Goal: Information Seeking & Learning: Compare options

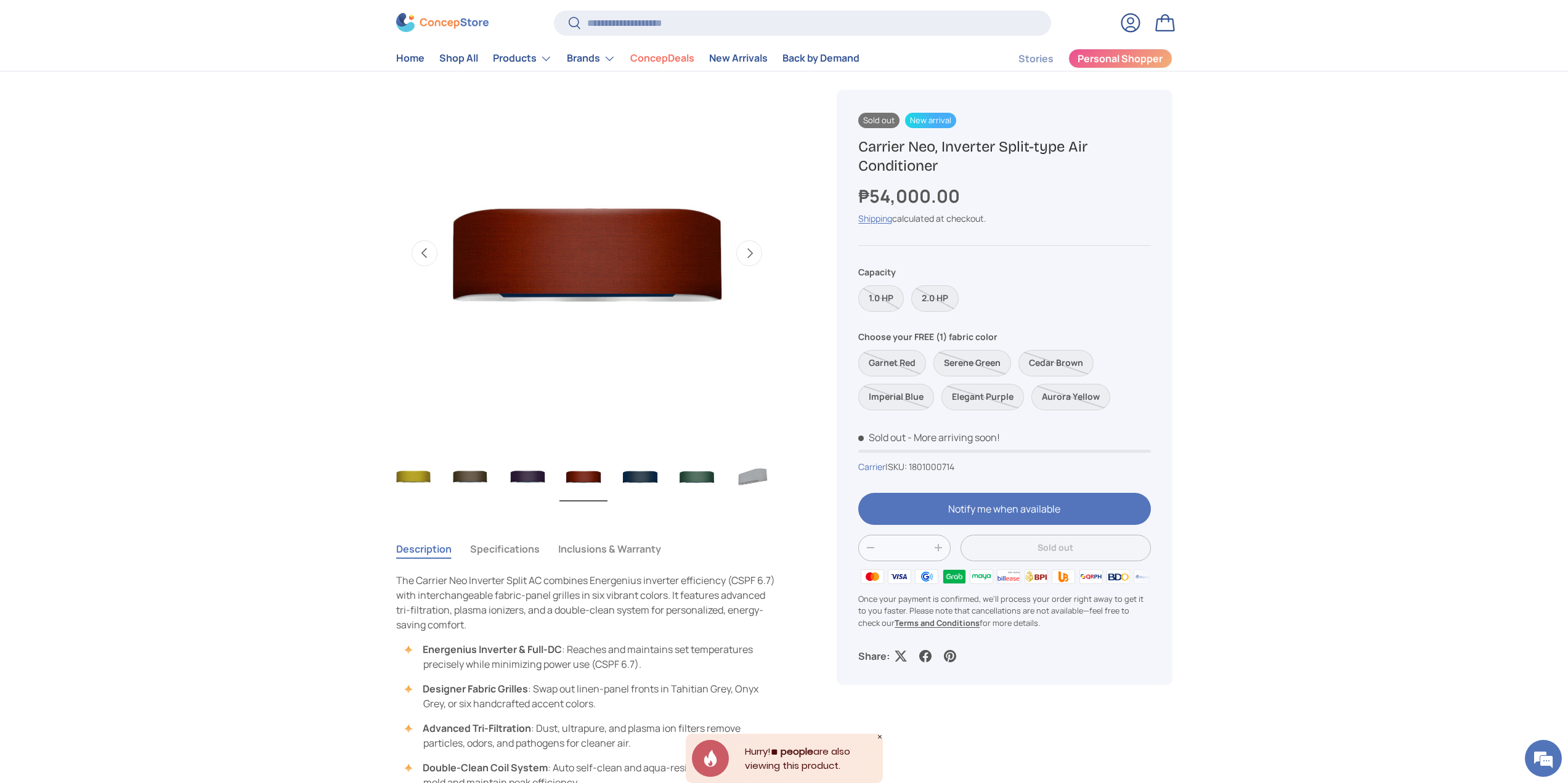
scroll to position [493, 0]
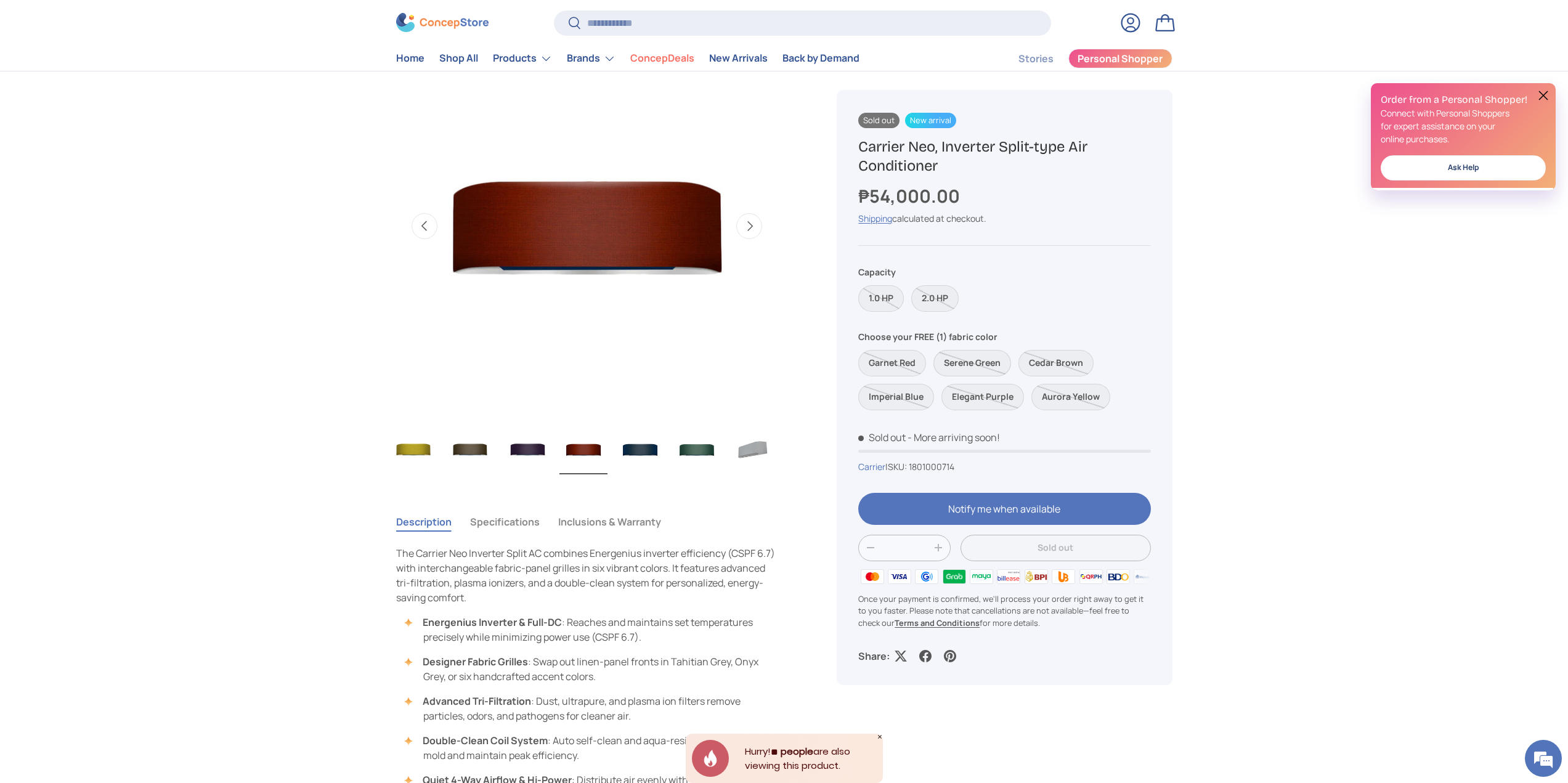
click at [984, 360] on label "Serene Green" at bounding box center [972, 363] width 78 height 27
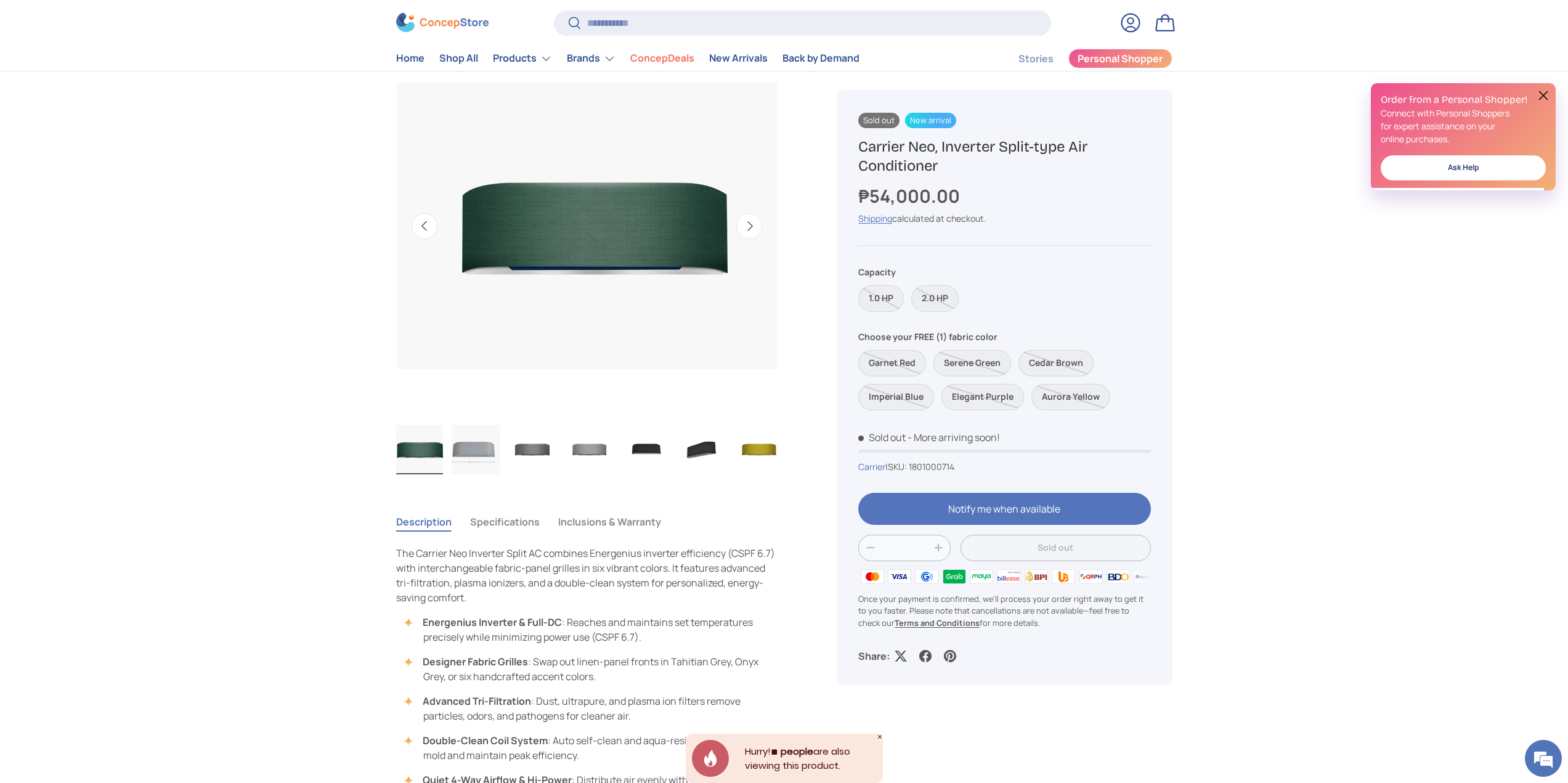
scroll to position [0, 170]
click at [1050, 357] on label "Cedar Brown" at bounding box center [1056, 363] width 75 height 27
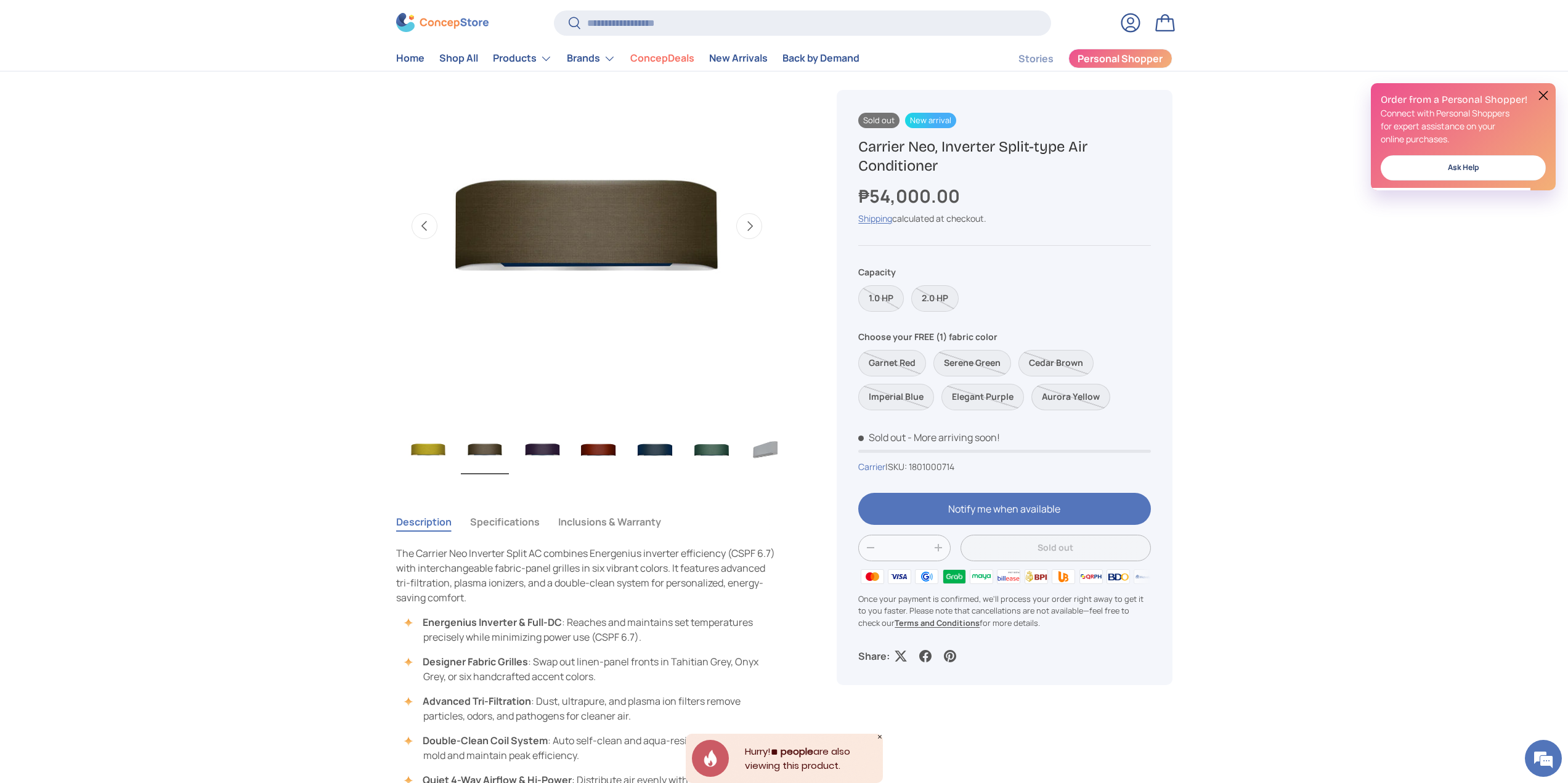
scroll to position [0, 518]
click at [1047, 398] on label "Aurora Yellow" at bounding box center [1070, 397] width 79 height 27
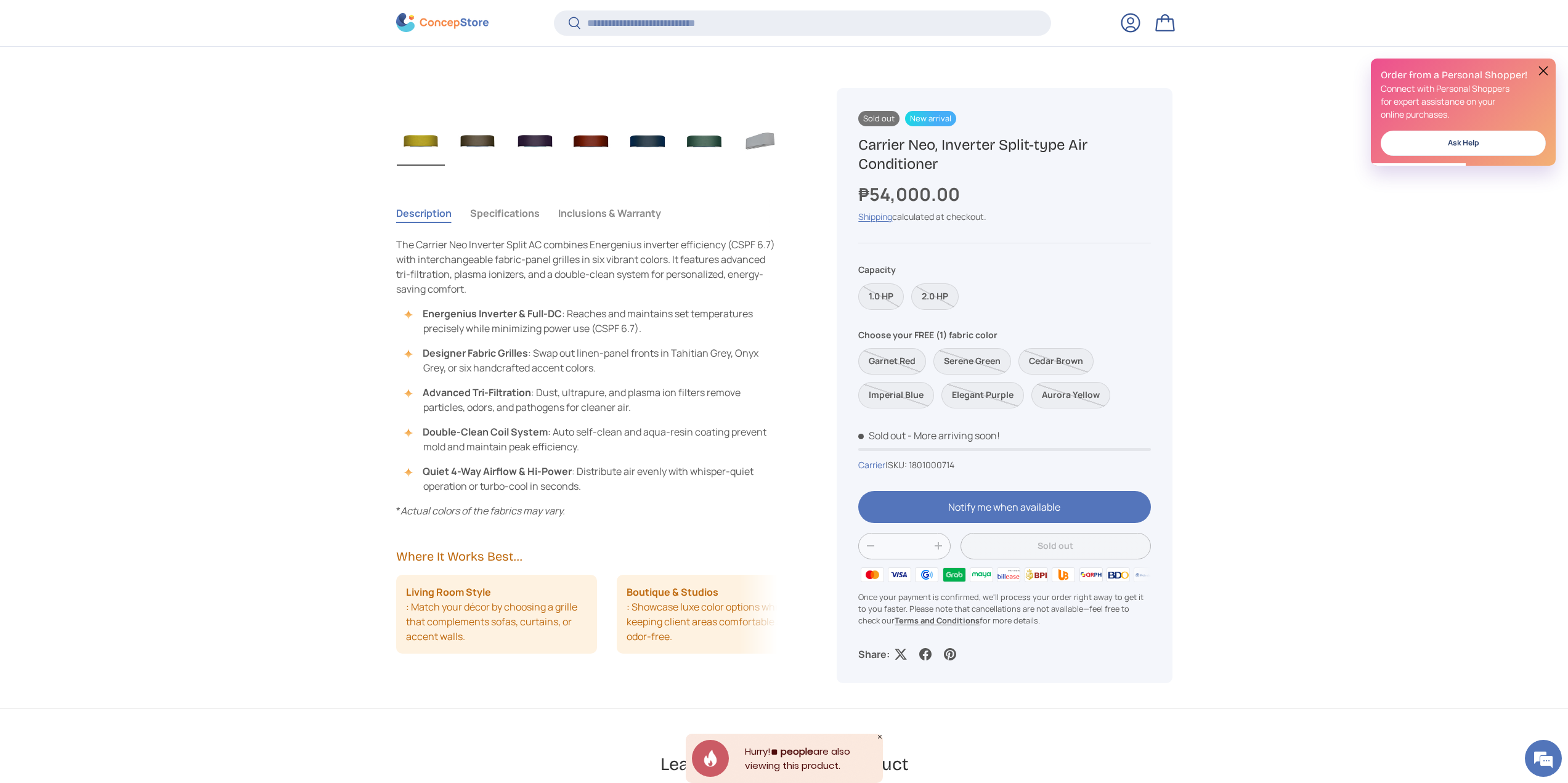
click at [910, 367] on label "Garnet Red" at bounding box center [893, 361] width 68 height 27
click at [900, 390] on label "Imperial Blue" at bounding box center [896, 395] width 75 height 27
click at [998, 403] on label "Elegant Purple" at bounding box center [983, 395] width 83 height 27
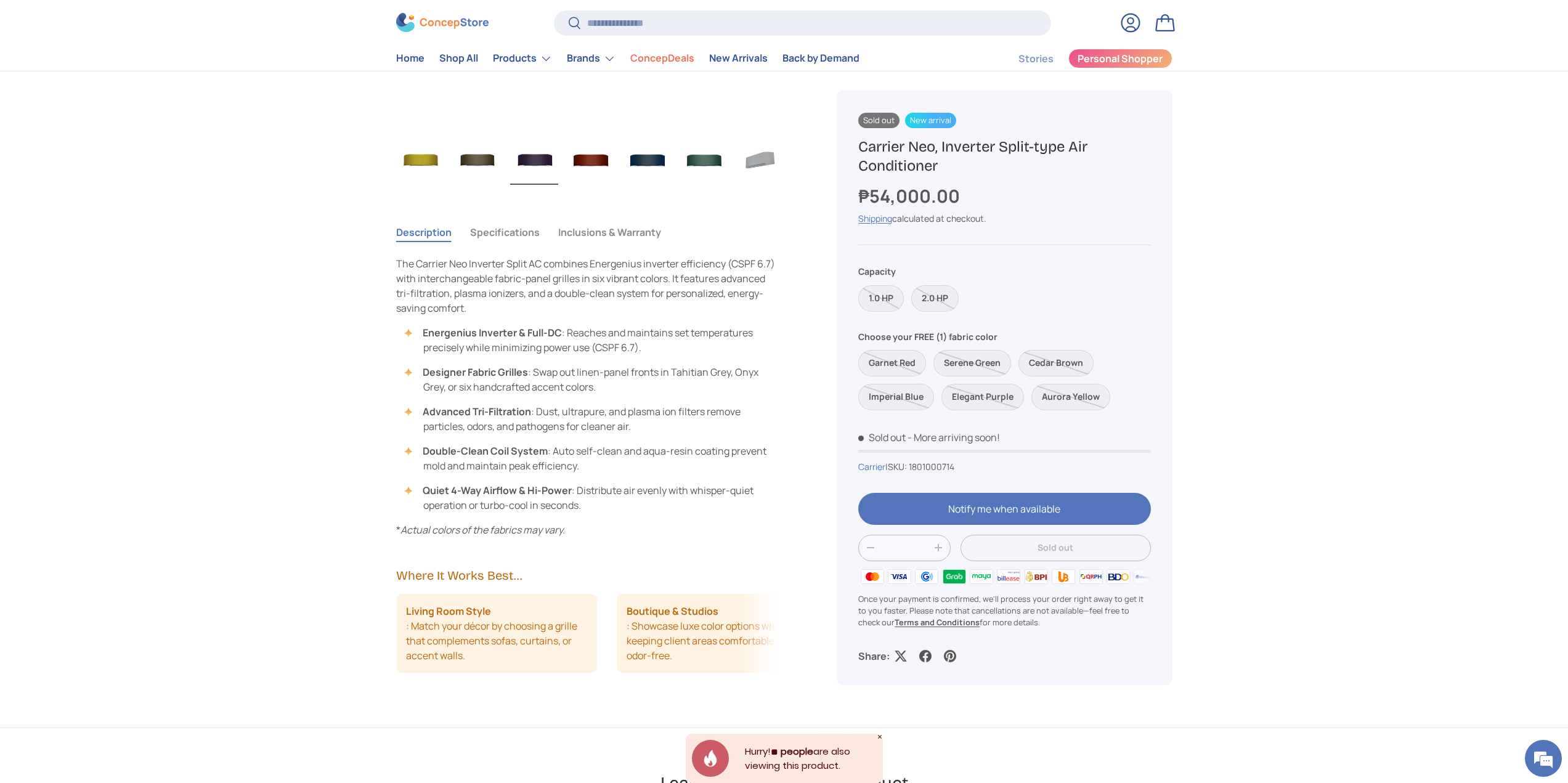
scroll to position [586, 0]
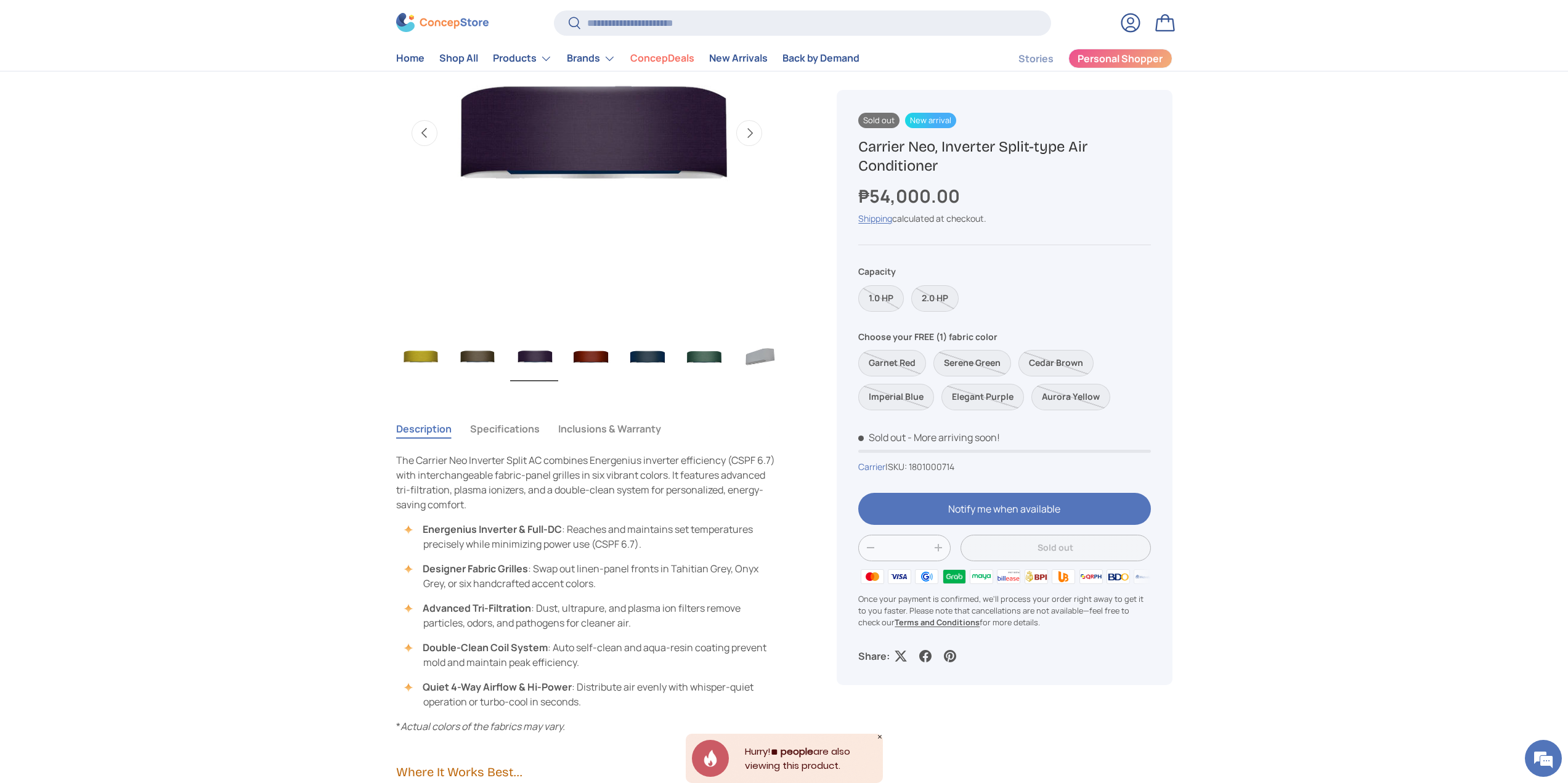
click at [515, 428] on button "Specifications" at bounding box center [505, 428] width 70 height 28
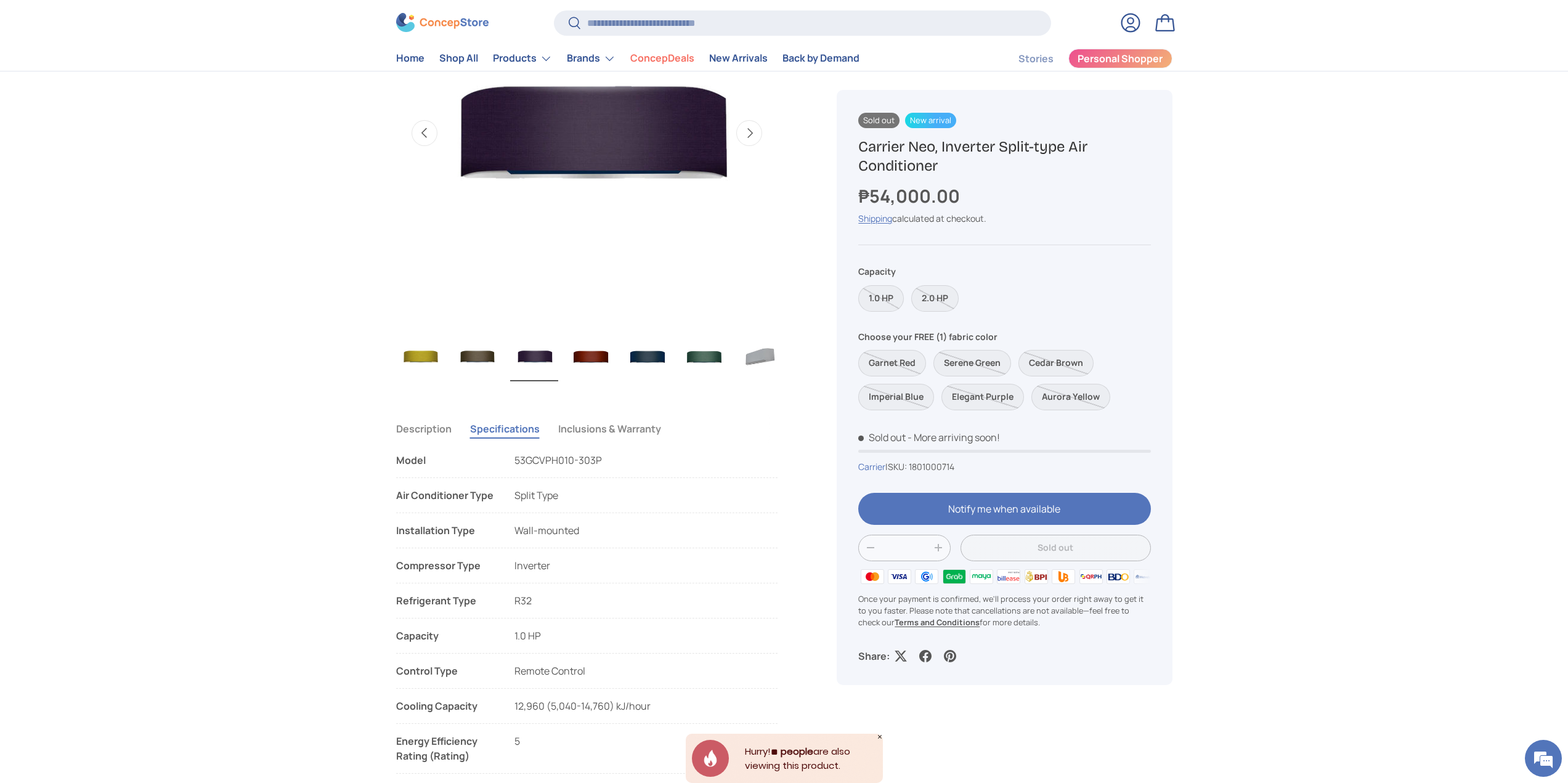
click at [622, 433] on button "Inclusions & Warranty" at bounding box center [610, 428] width 103 height 28
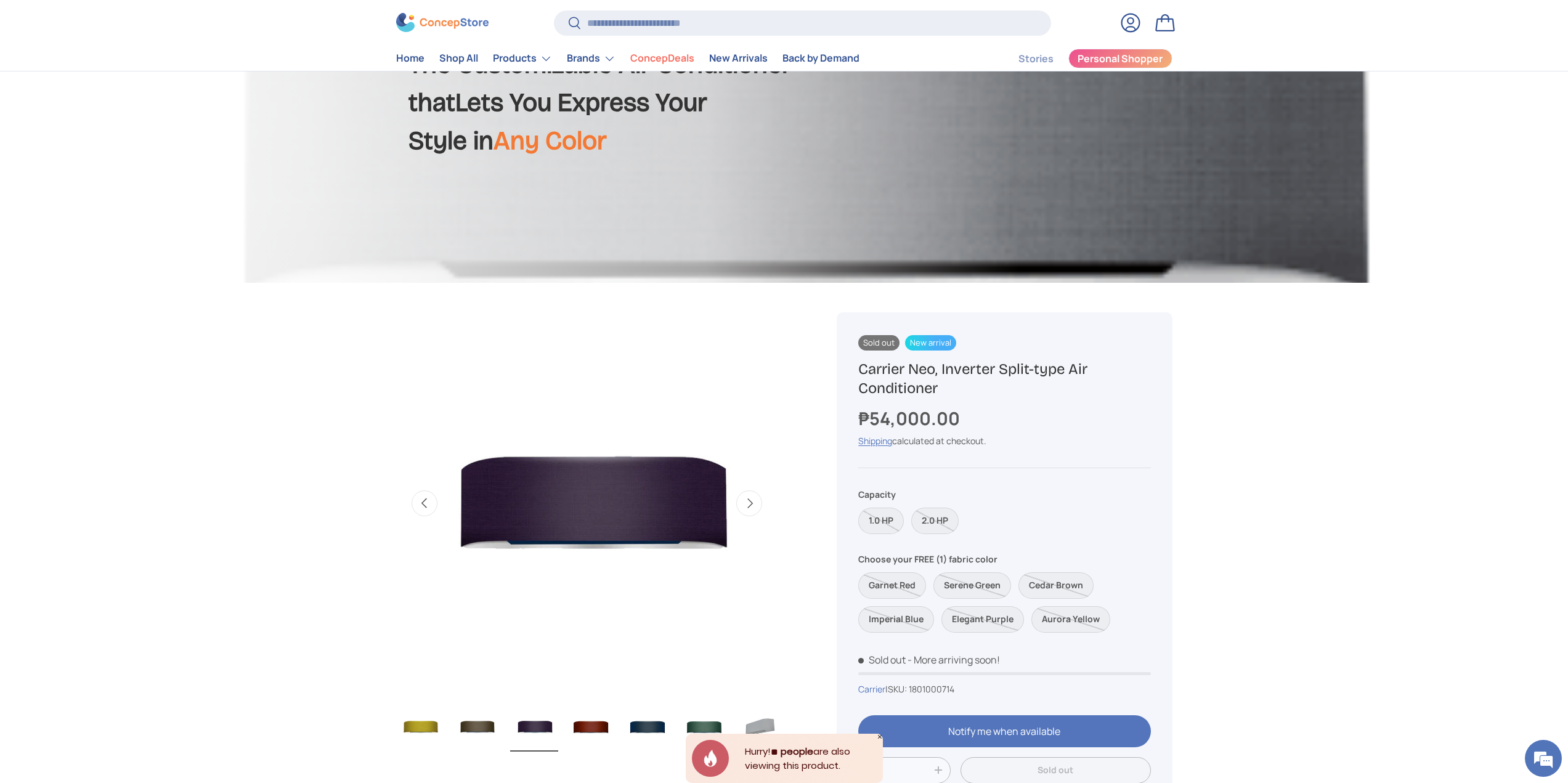
scroll to position [370, 0]
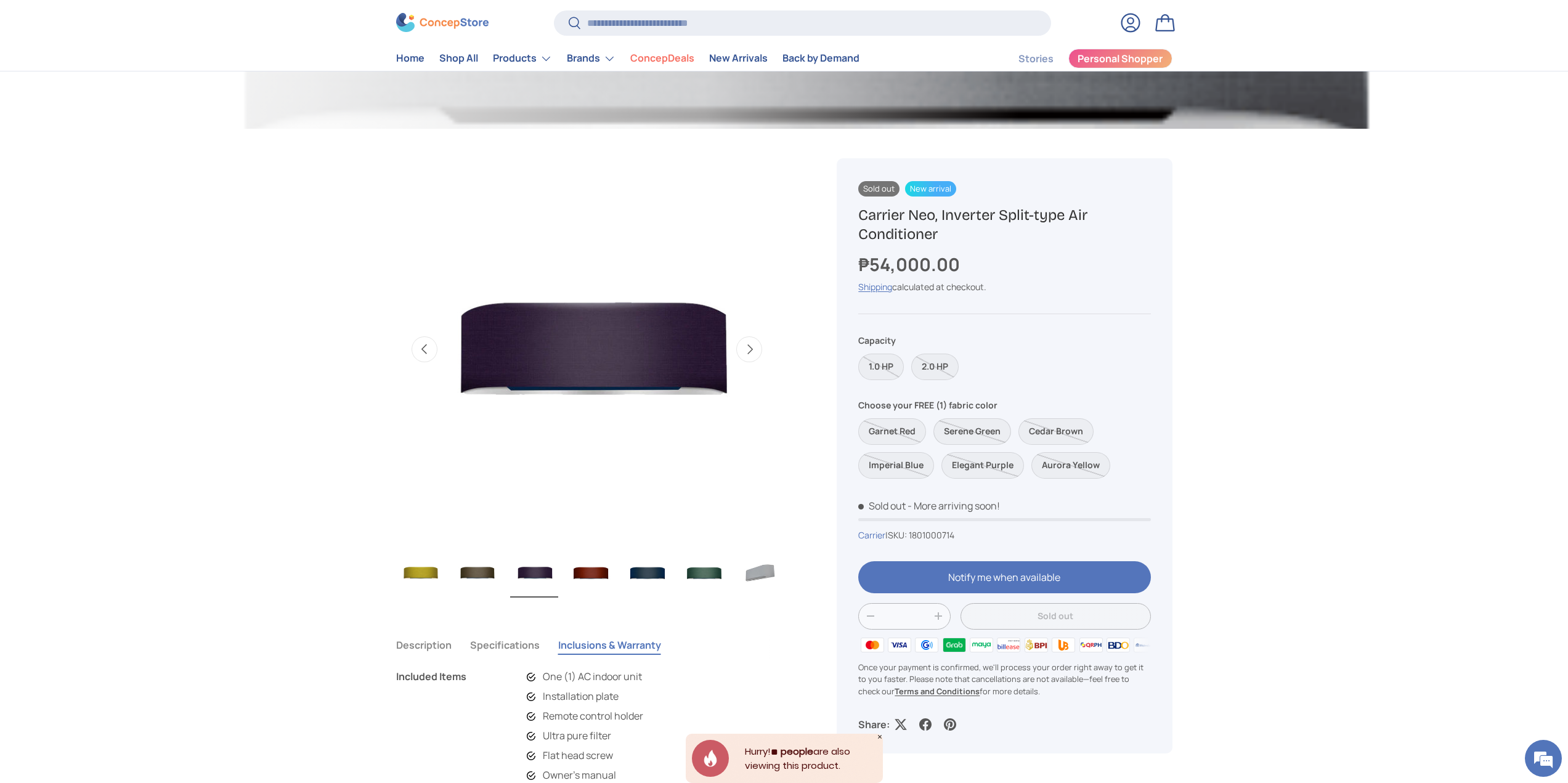
click at [967, 429] on label "Serene Green" at bounding box center [972, 432] width 78 height 27
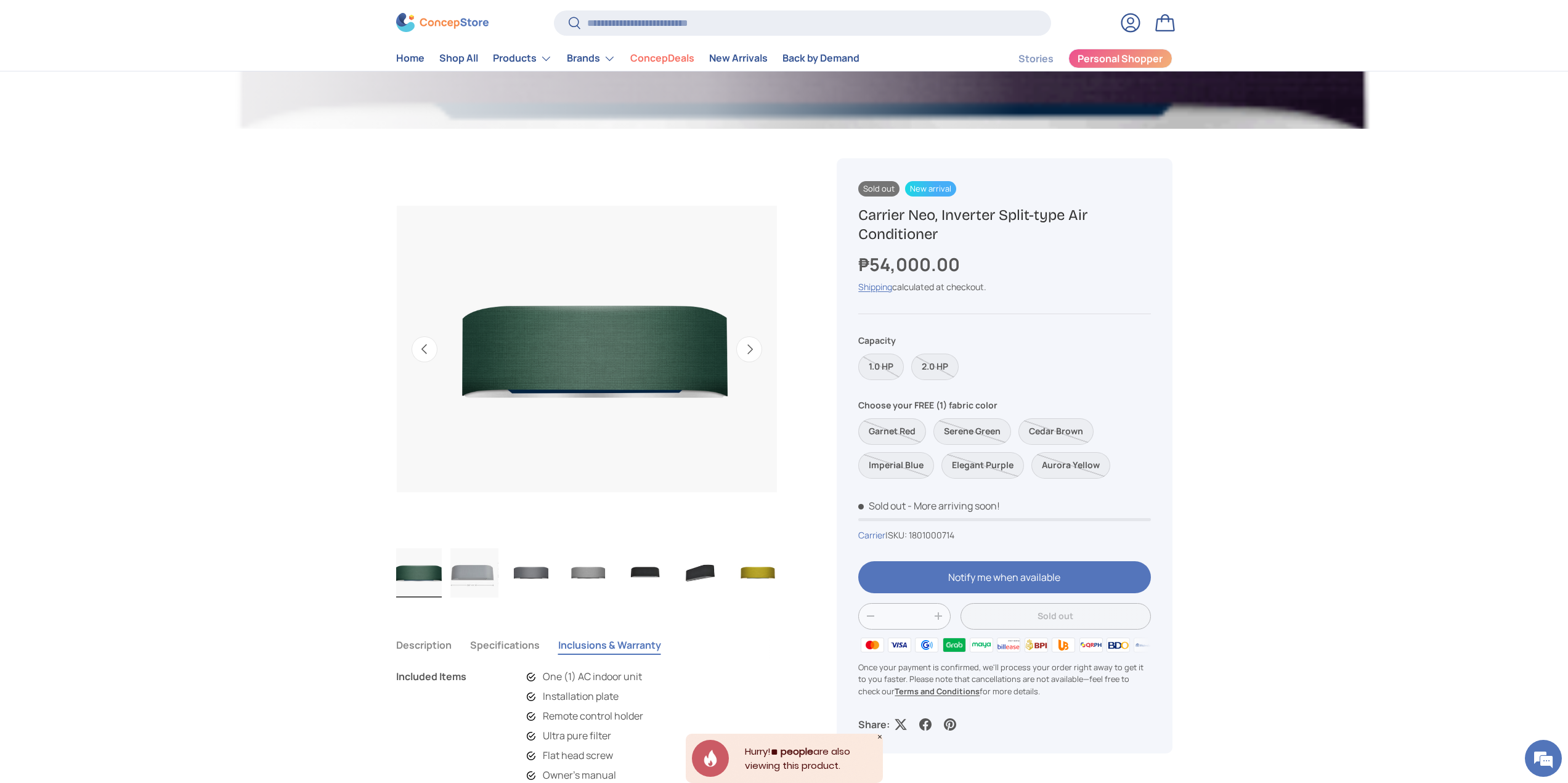
scroll to position [0, 170]
click at [879, 428] on label "Garnet Red" at bounding box center [893, 432] width 68 height 27
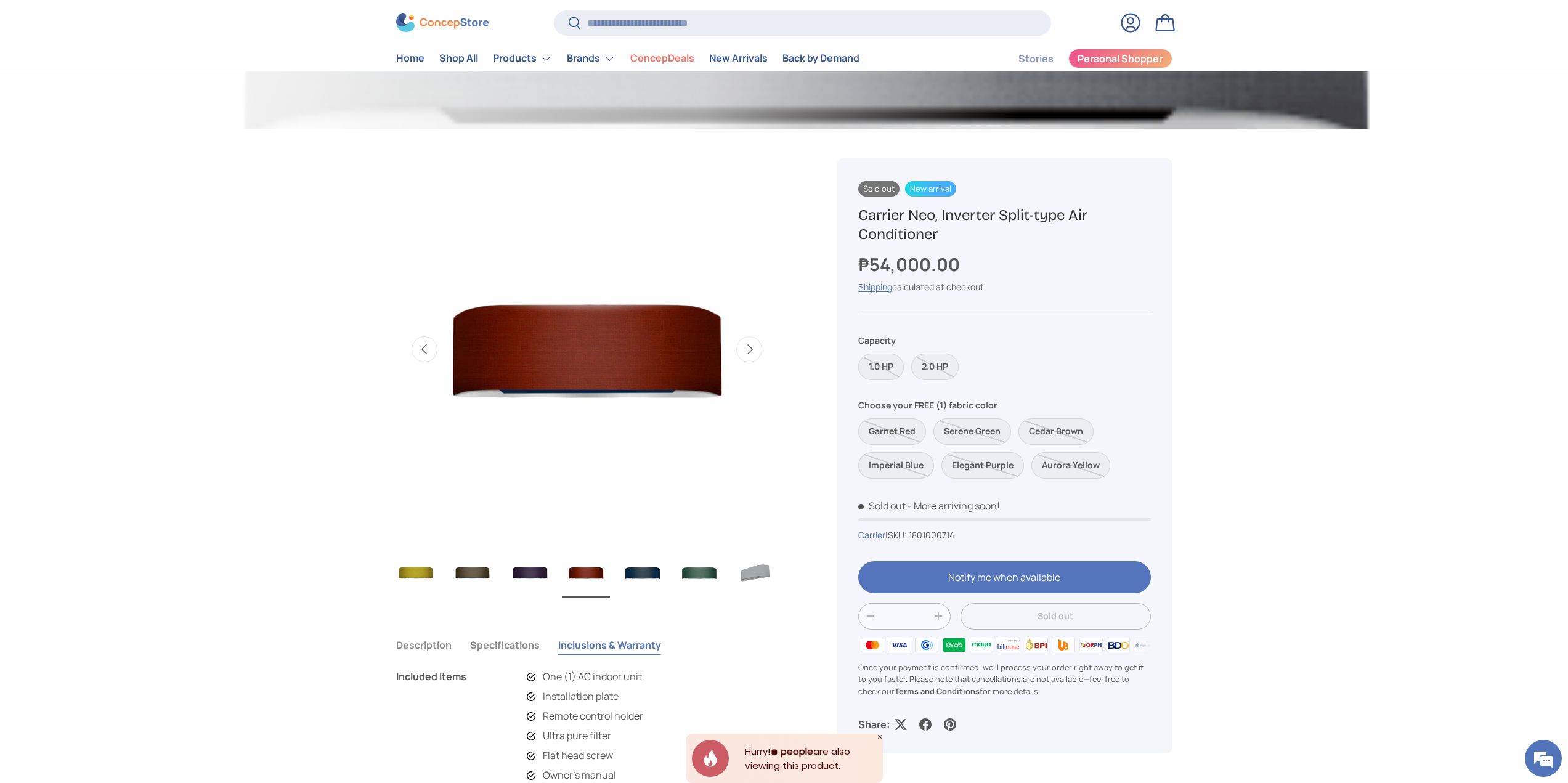
scroll to position [0, 518]
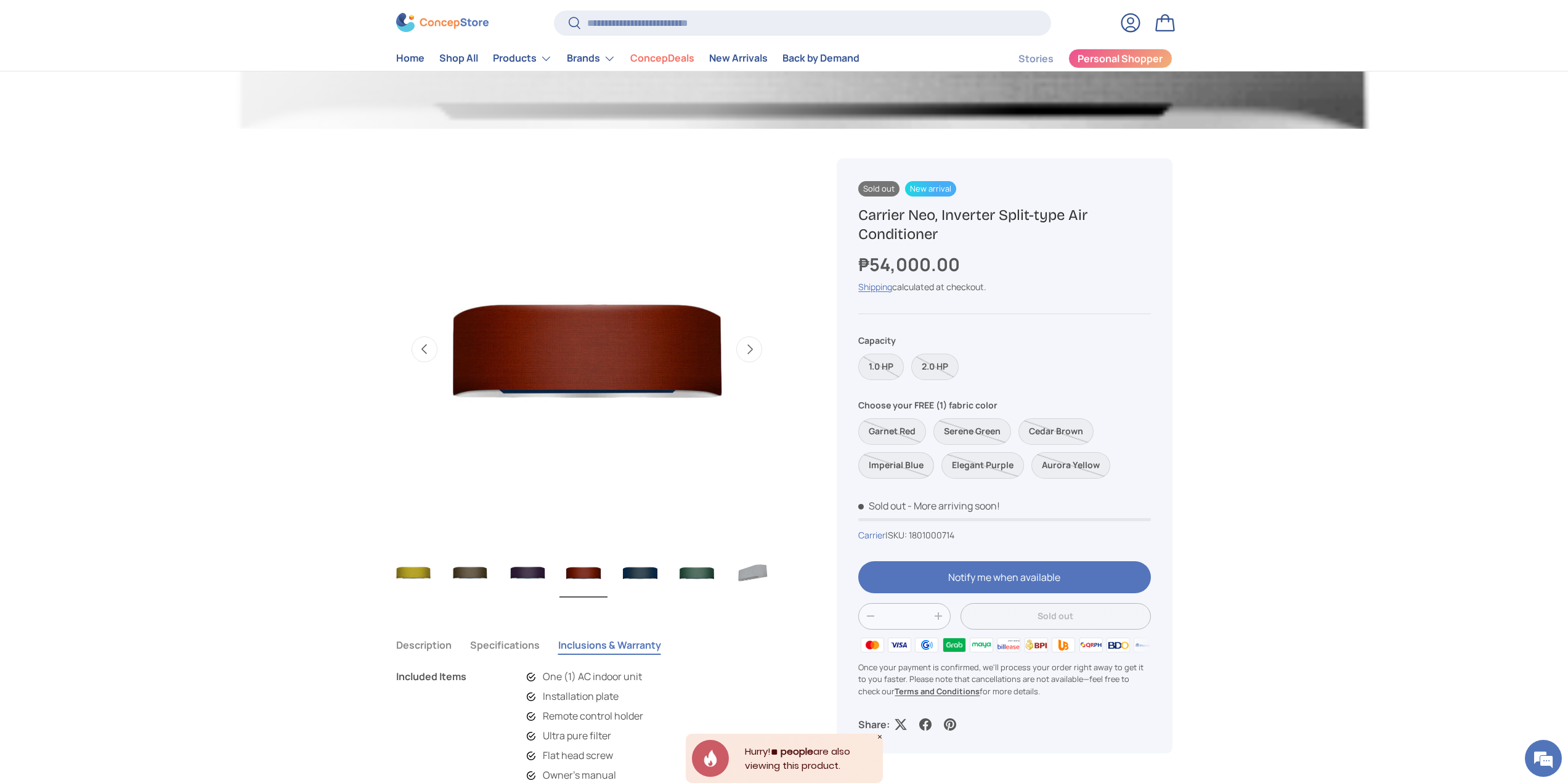
click at [909, 459] on label "Imperial Blue" at bounding box center [896, 465] width 75 height 27
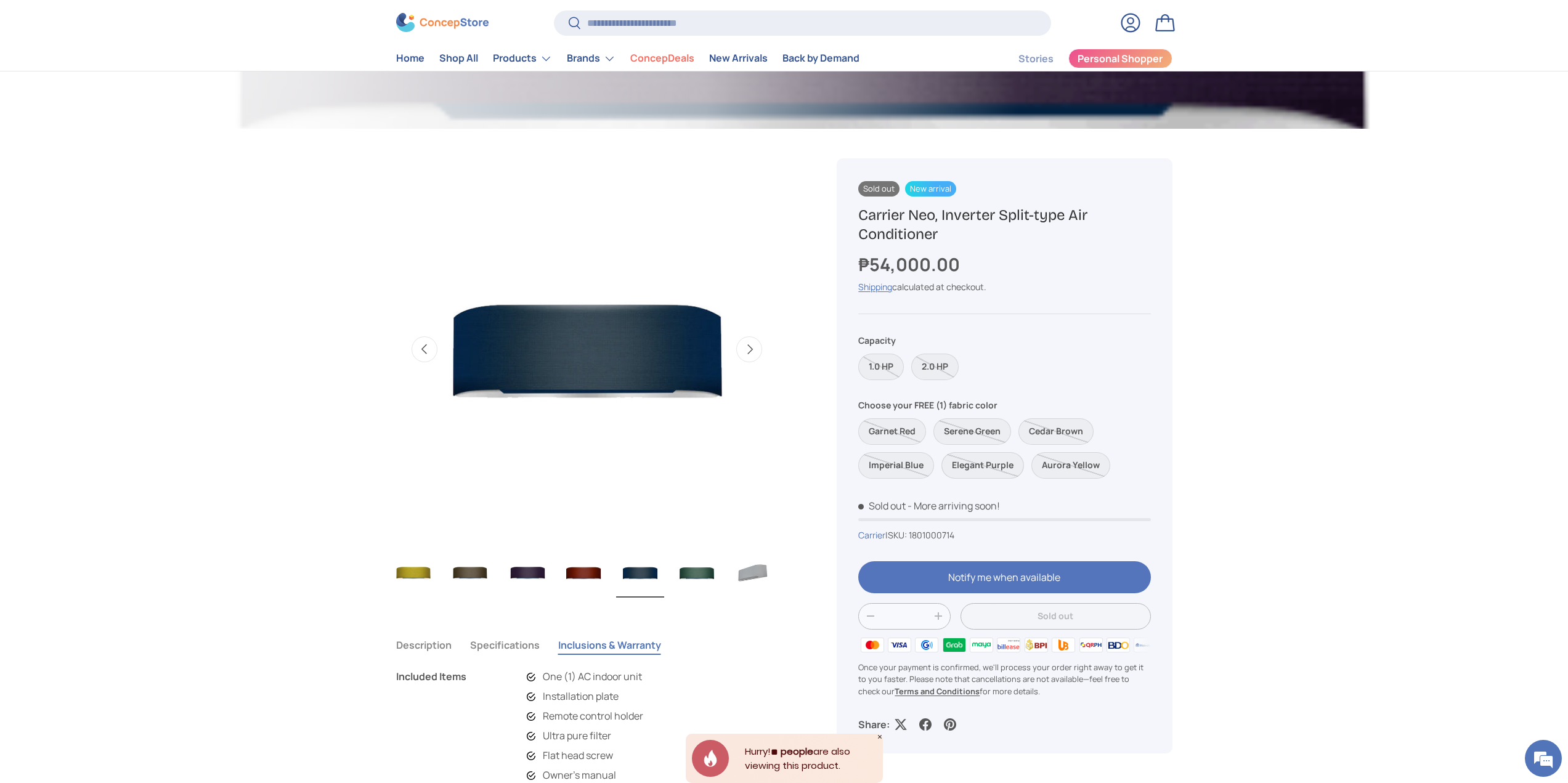
drag, startPoint x: 980, startPoint y: 458, endPoint x: 1008, endPoint y: 458, distance: 28.0
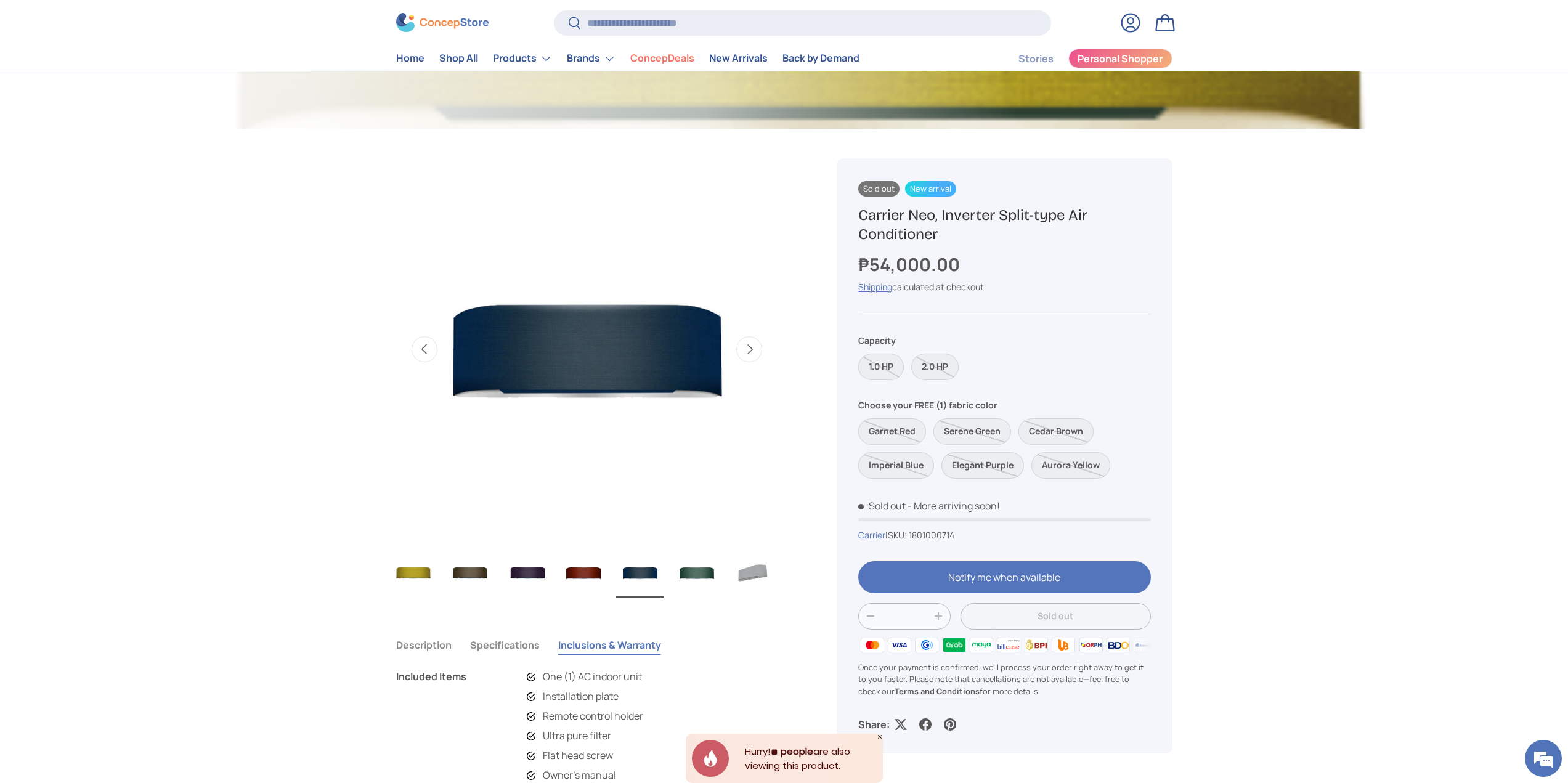
click at [981, 458] on label "Elegant Purple" at bounding box center [983, 465] width 83 height 27
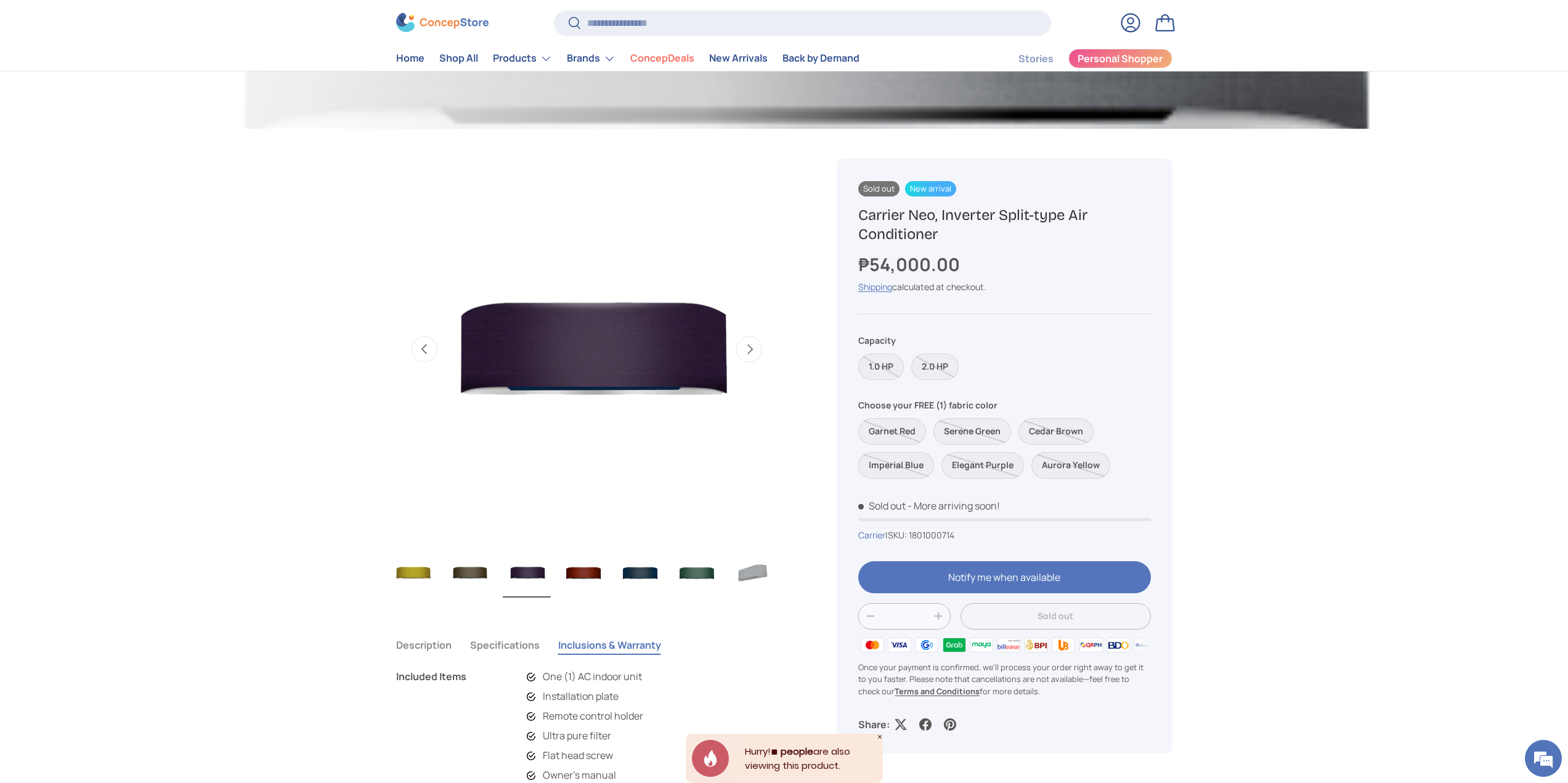
click at [1069, 461] on label "Aurora Yellow" at bounding box center [1070, 465] width 79 height 27
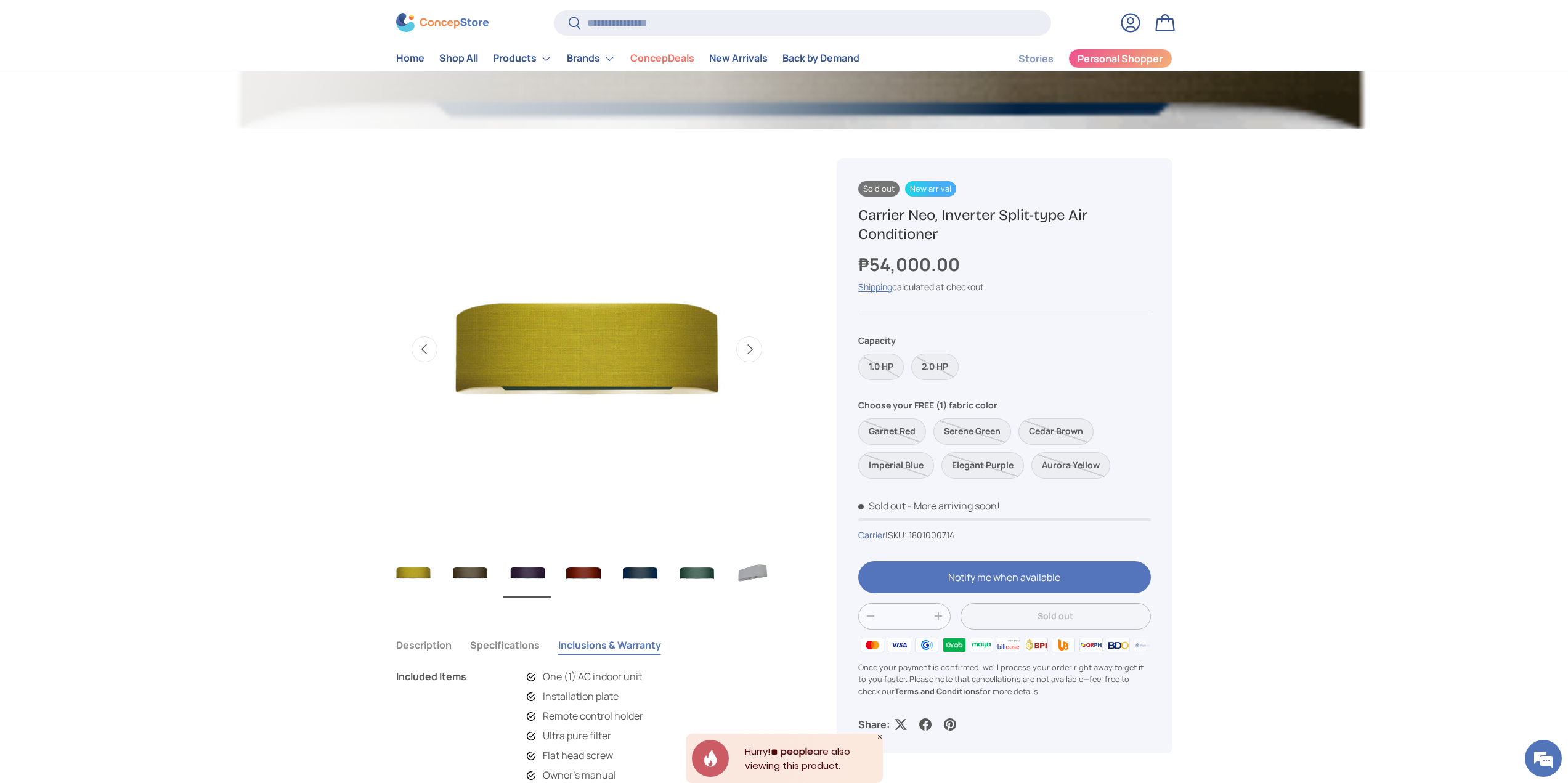
scroll to position [0, 510]
click at [1058, 424] on label "Cedar Brown" at bounding box center [1056, 432] width 75 height 27
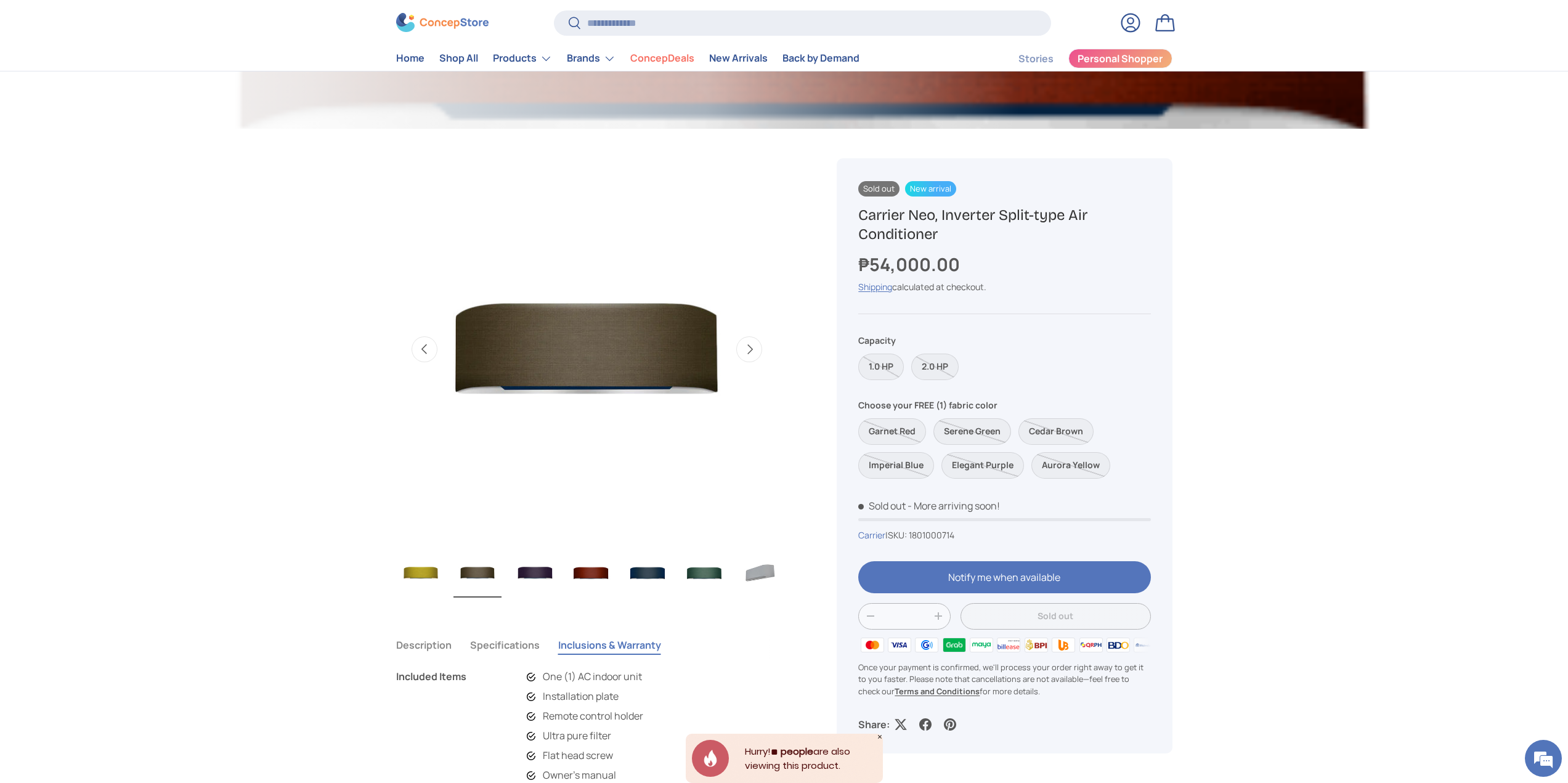
drag, startPoint x: 969, startPoint y: 430, endPoint x: 946, endPoint y: 432, distance: 23.1
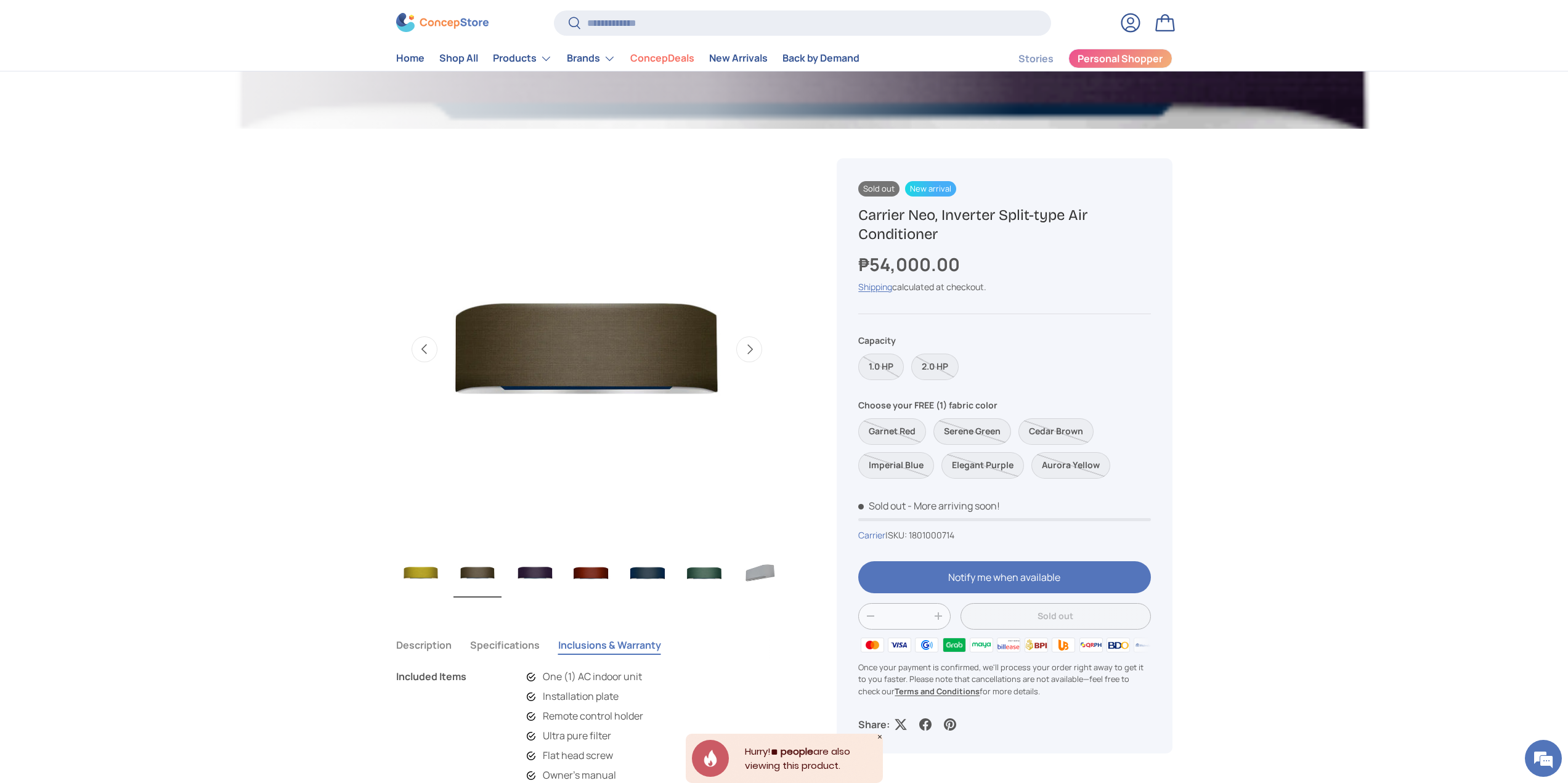
click at [969, 431] on label "Serene Green" at bounding box center [972, 432] width 78 height 27
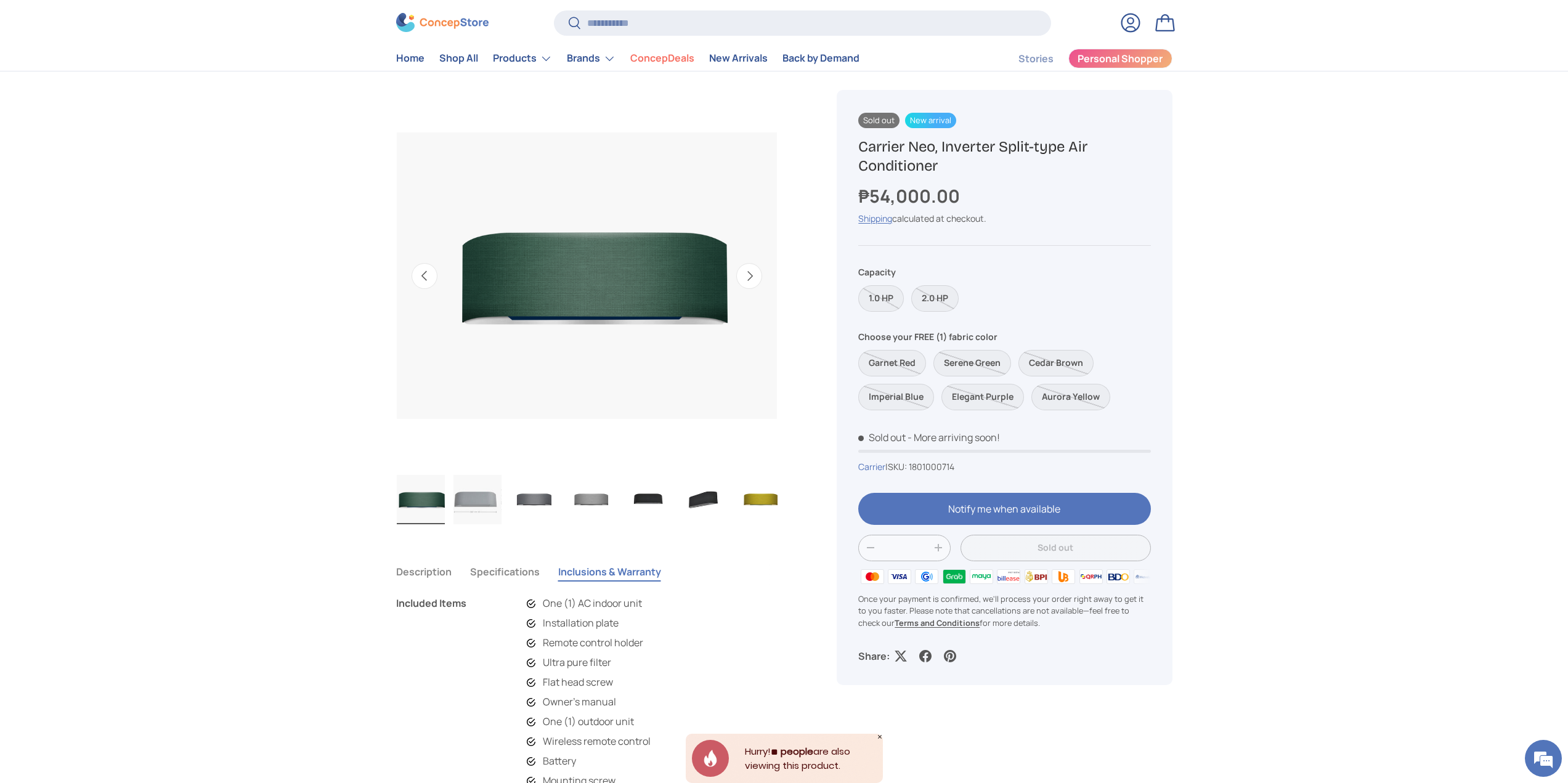
scroll to position [431, 0]
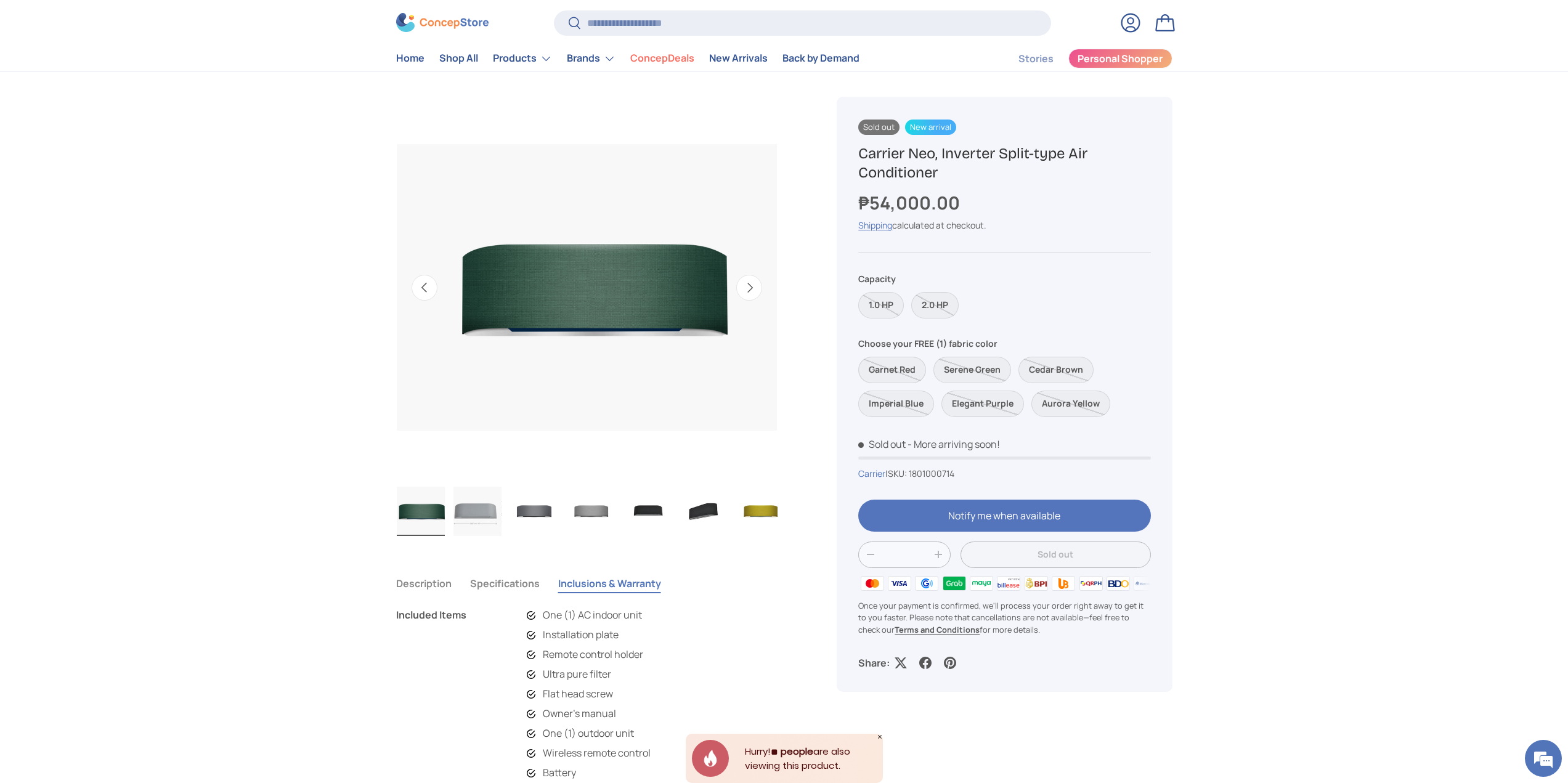
click at [917, 368] on label "Garnet Red" at bounding box center [893, 370] width 68 height 27
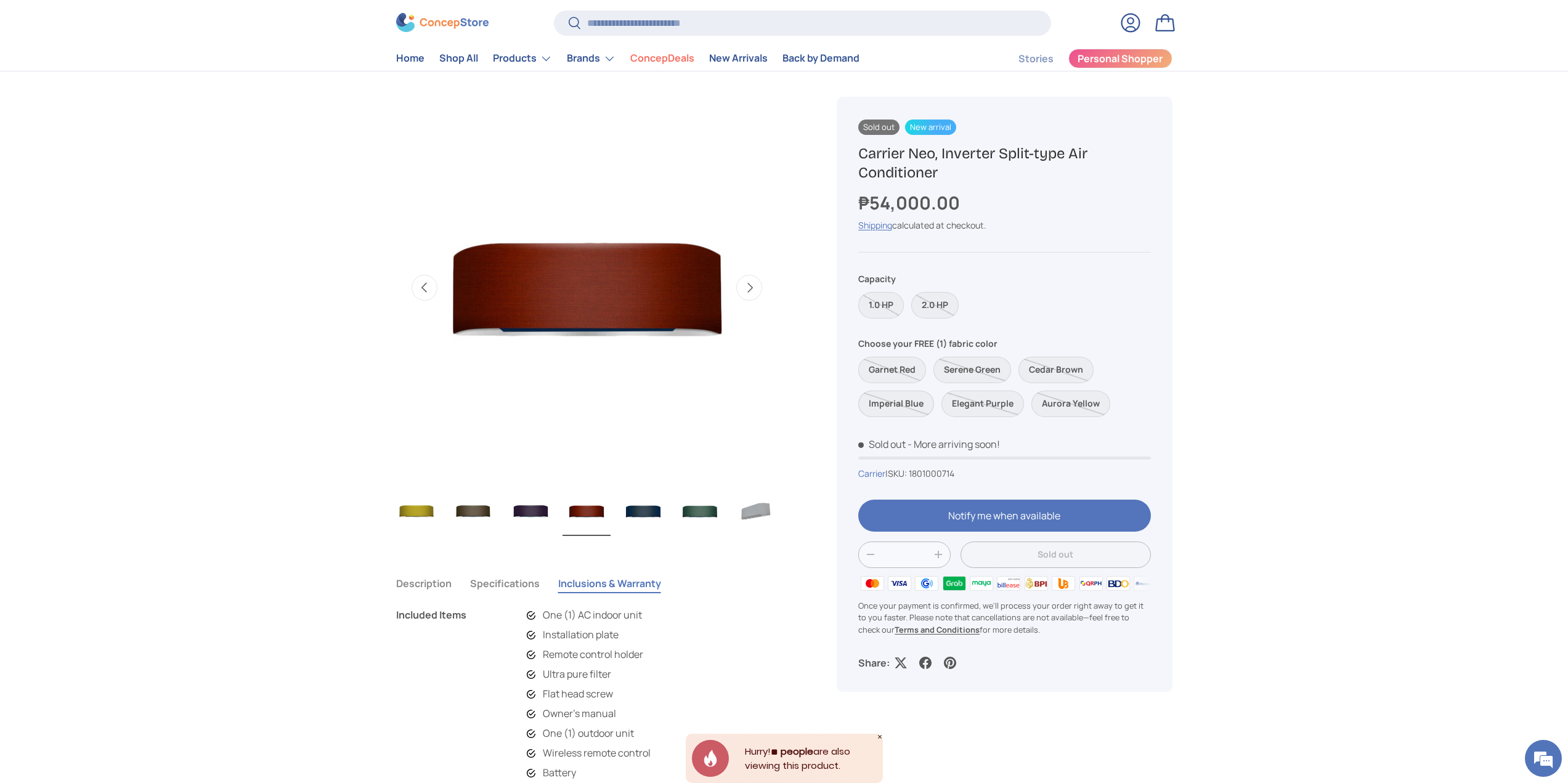
scroll to position [0, 518]
click at [912, 392] on label "Imperial Blue" at bounding box center [896, 403] width 75 height 27
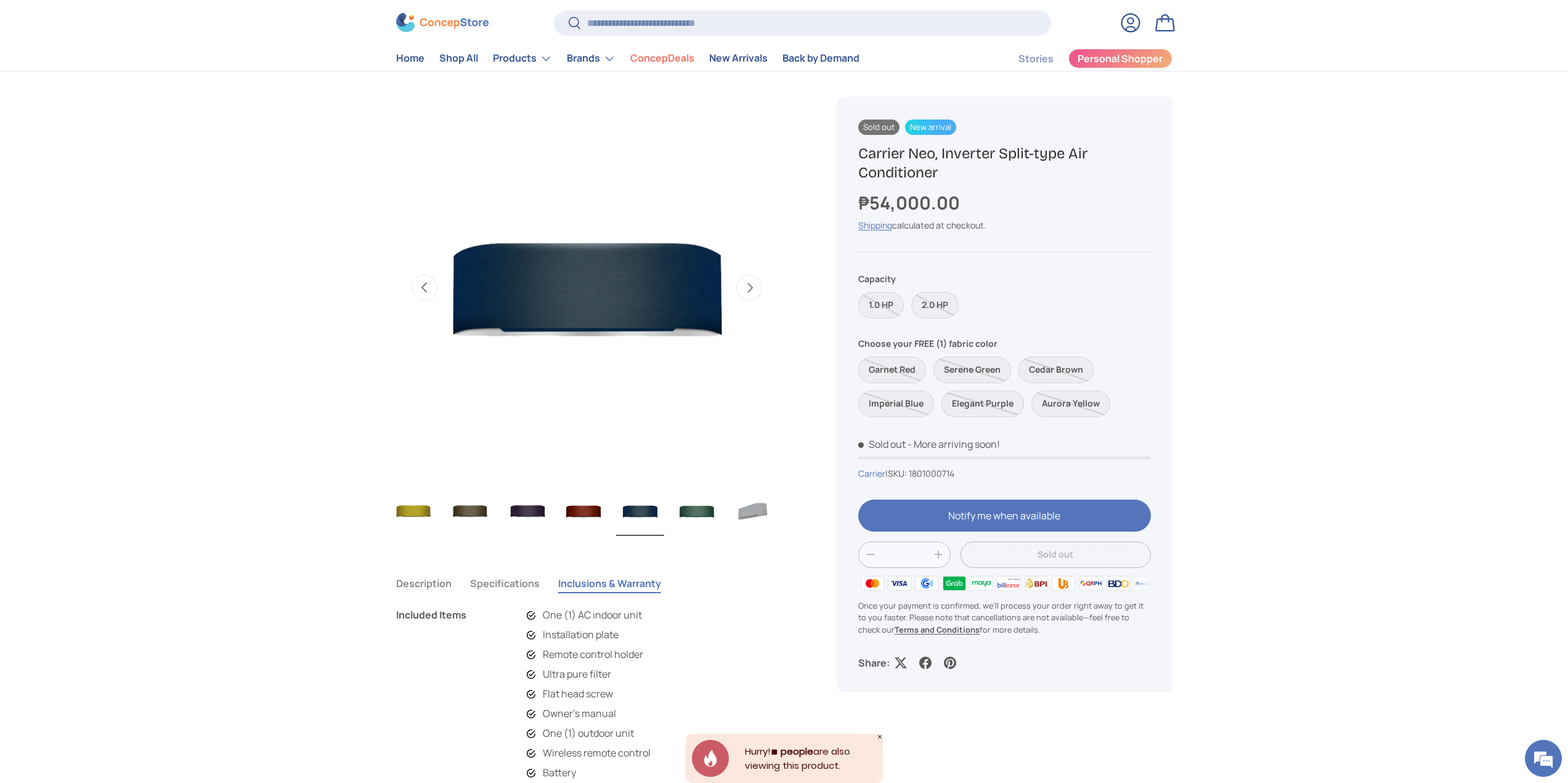
click at [979, 394] on label "Elegant Purple" at bounding box center [983, 403] width 83 height 27
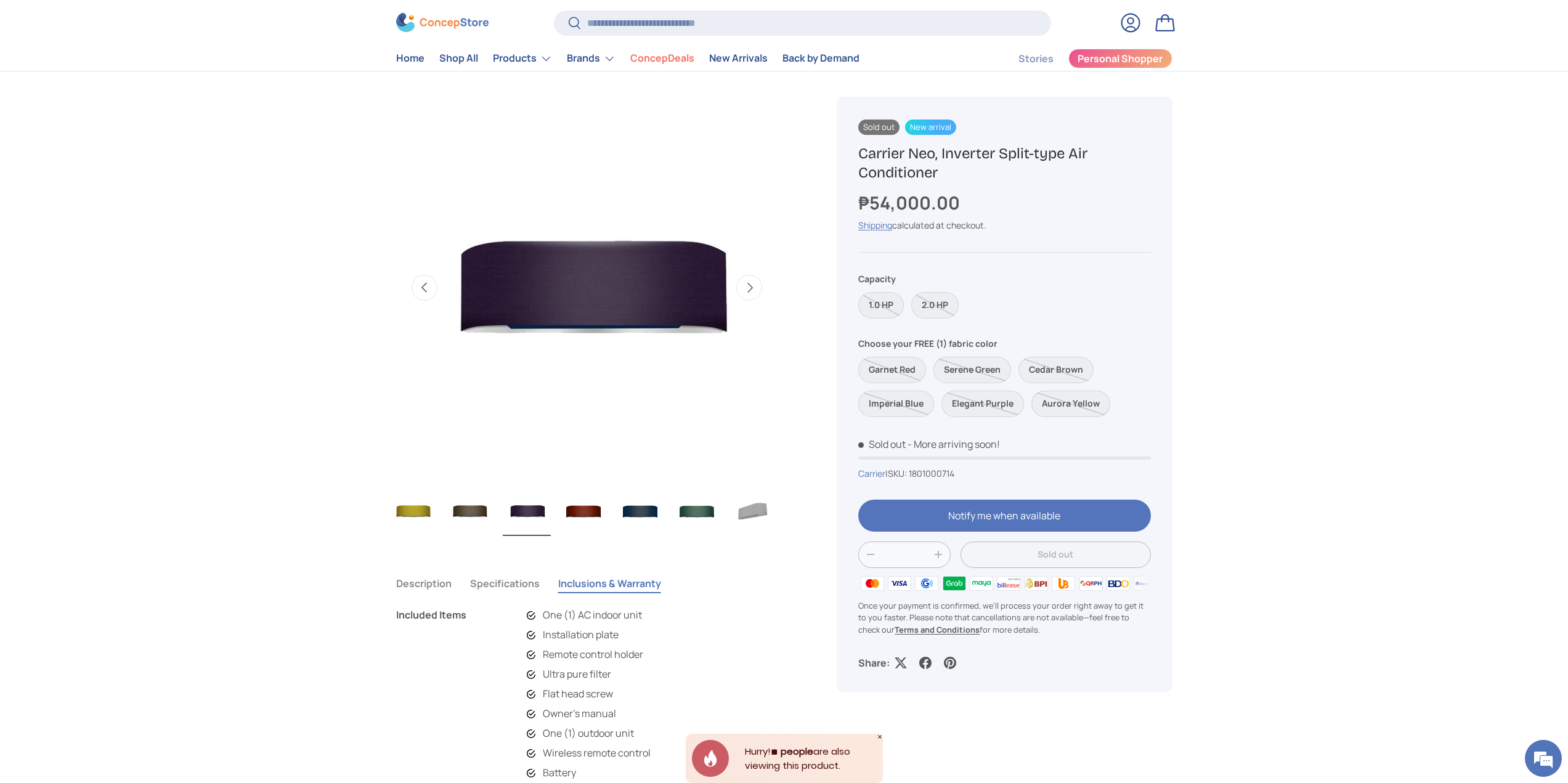
click at [1061, 401] on label "Aurora Yellow" at bounding box center [1070, 403] width 79 height 27
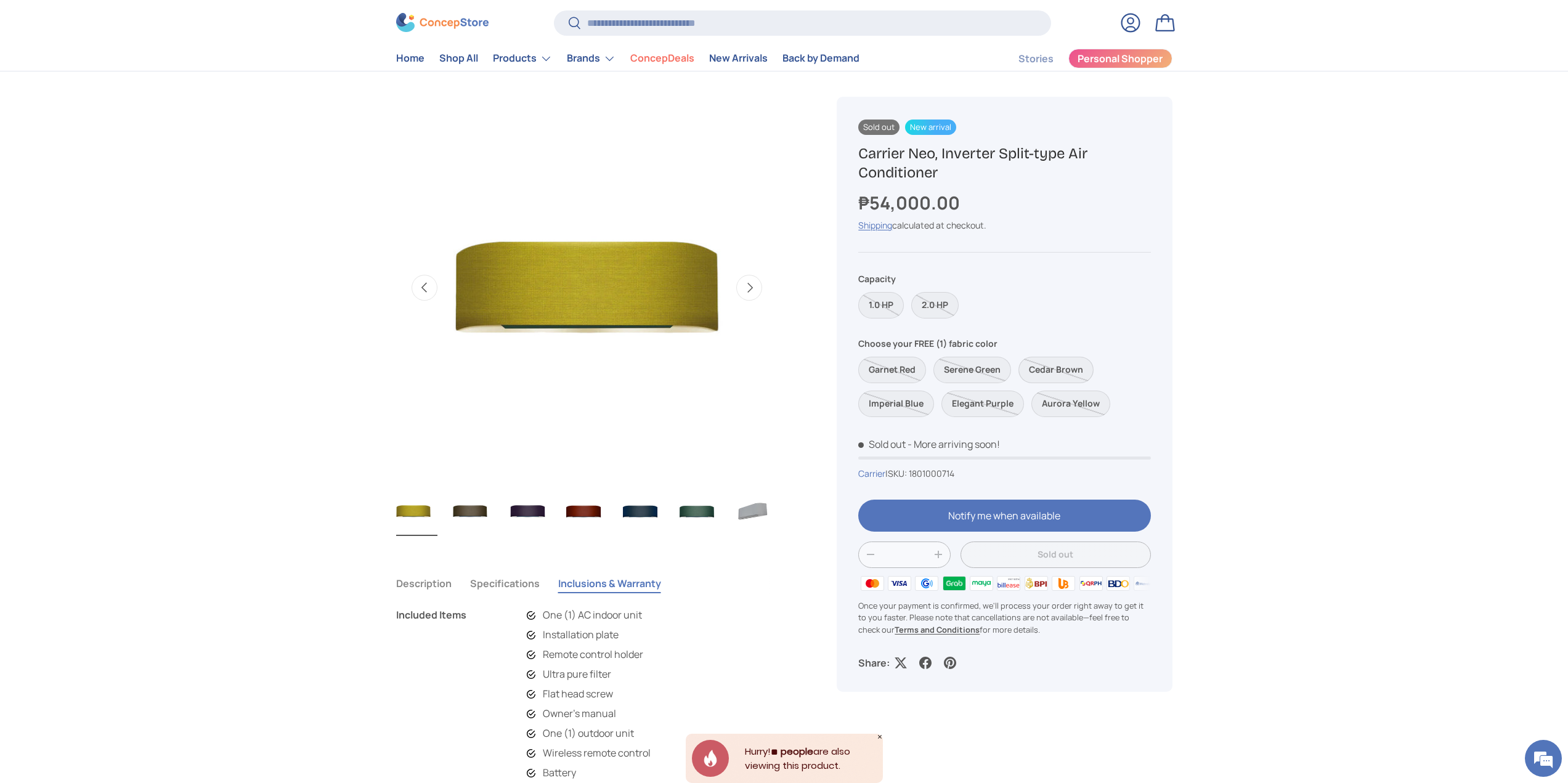
scroll to position [0, 510]
click at [1065, 365] on label "Cedar Brown" at bounding box center [1056, 370] width 75 height 27
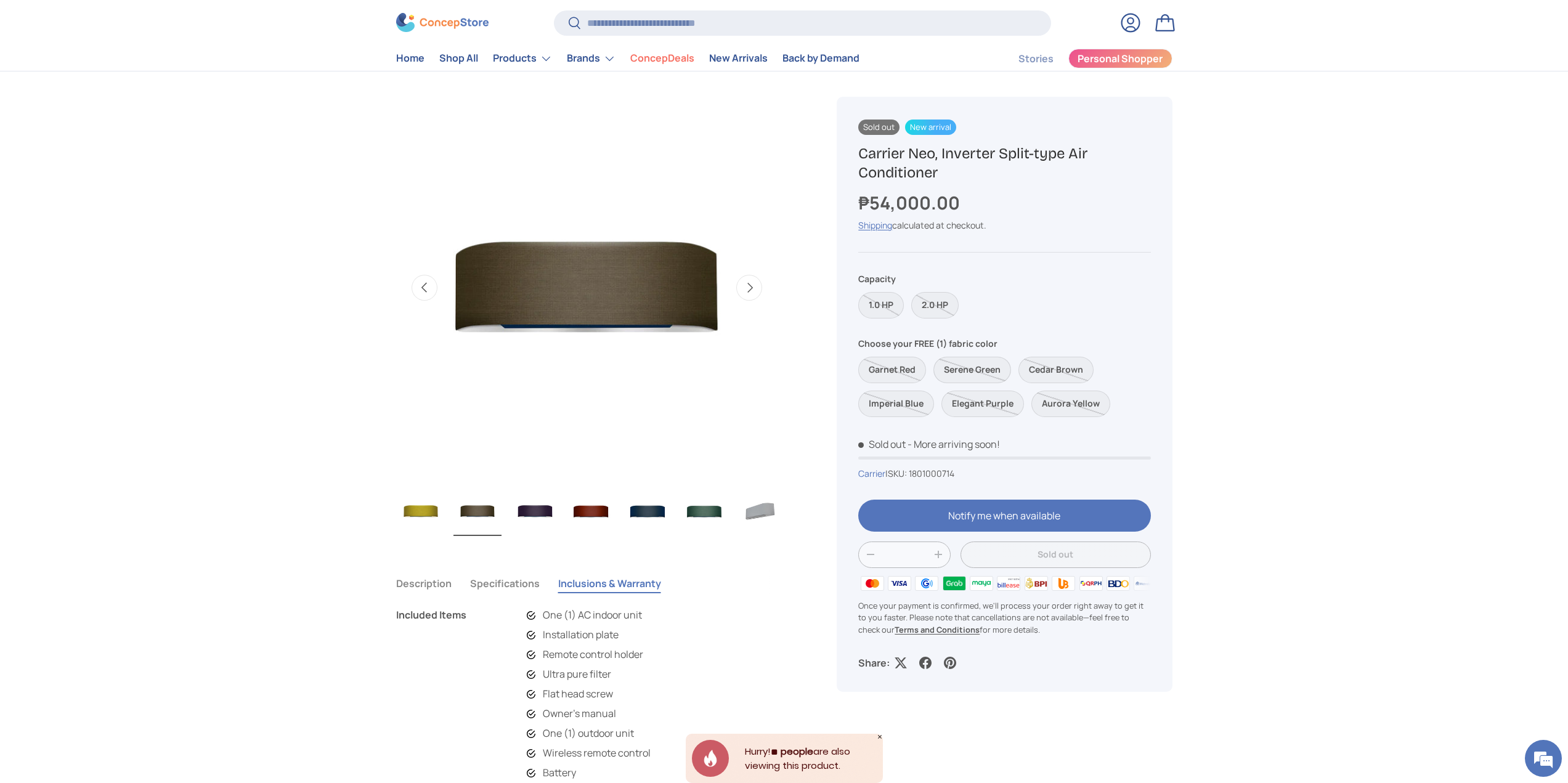
click at [986, 374] on label "Serene Green" at bounding box center [972, 370] width 78 height 27
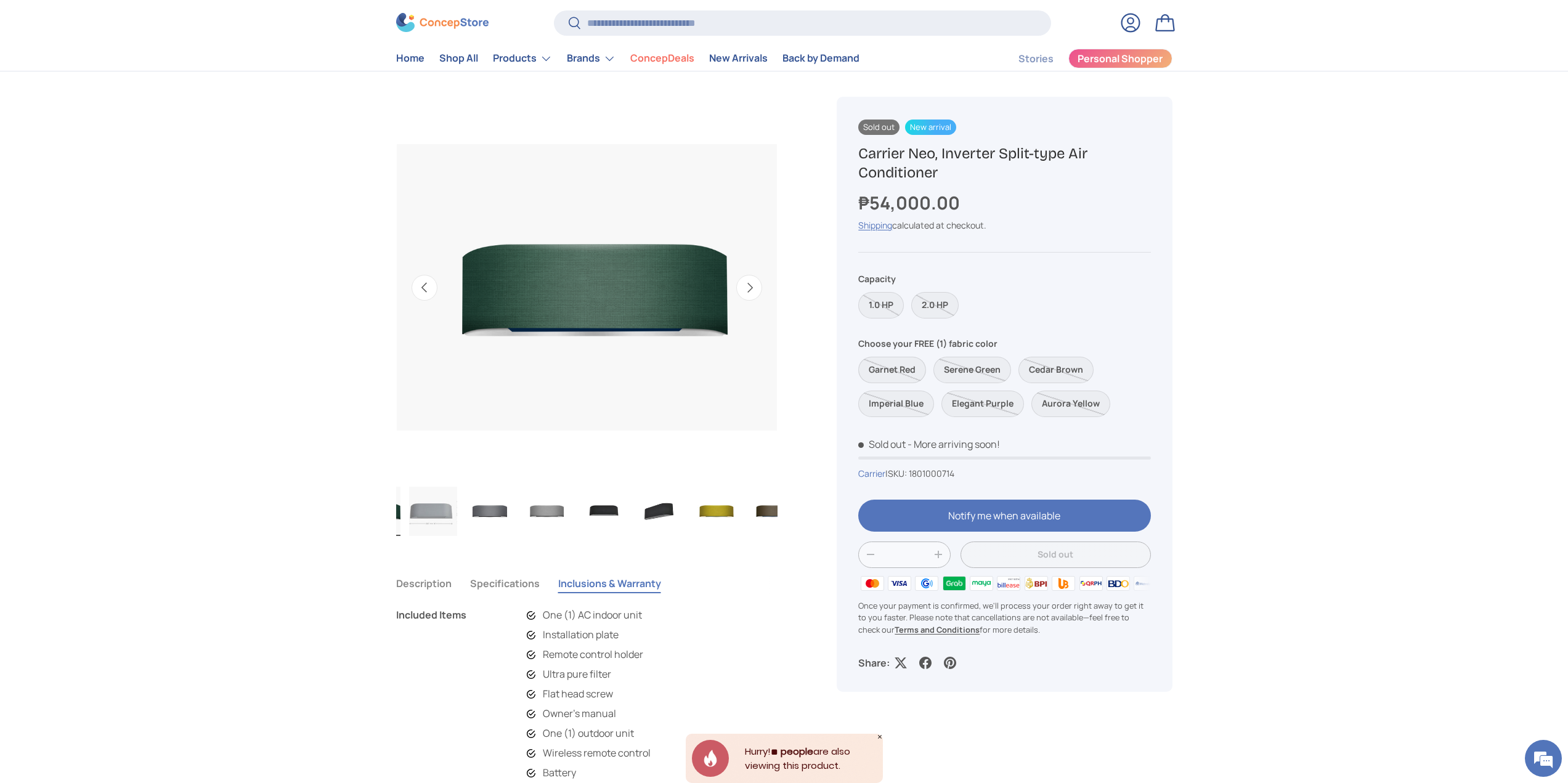
click at [892, 372] on label "Garnet Red" at bounding box center [893, 370] width 68 height 27
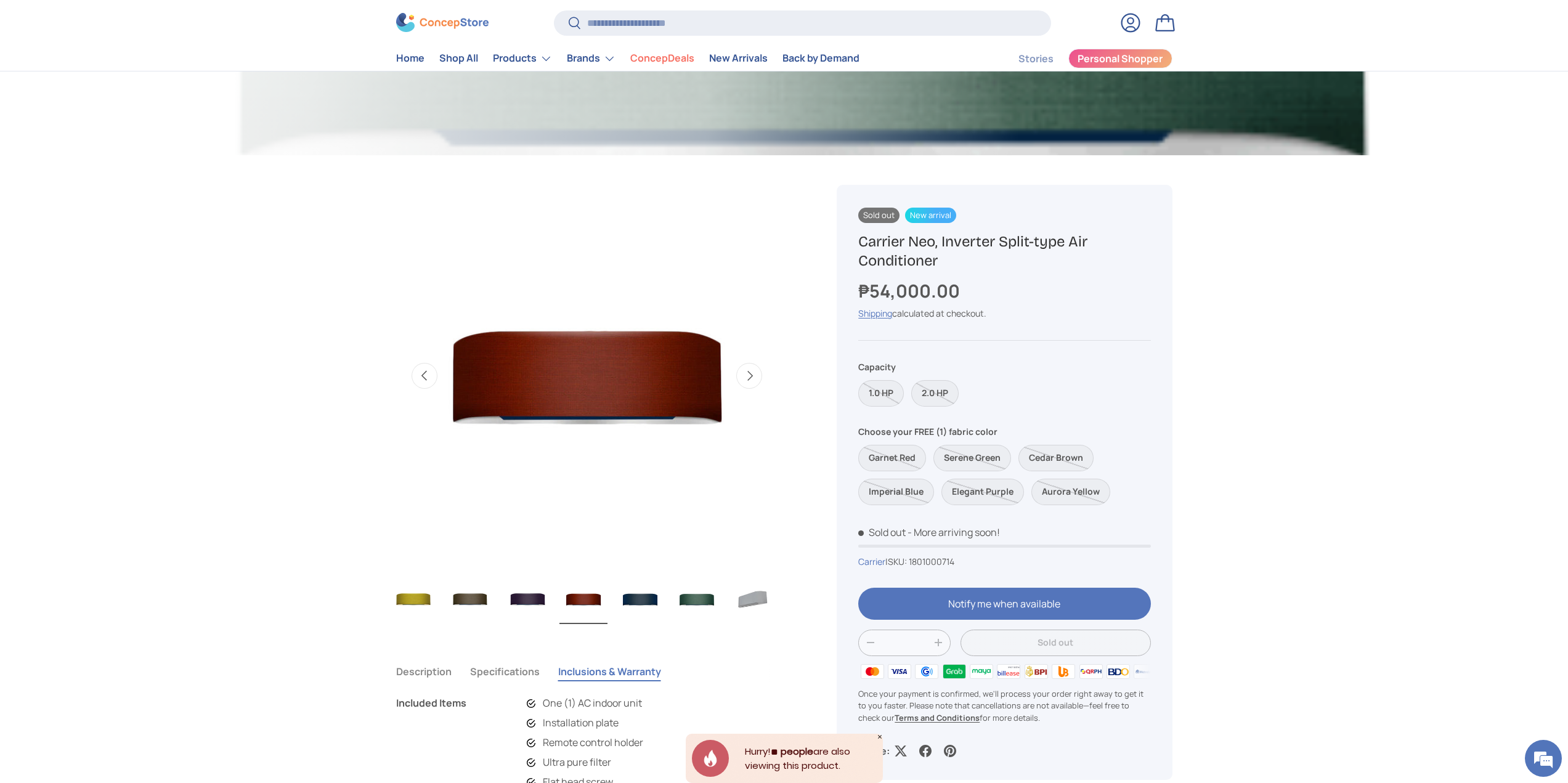
scroll to position [308, 0]
